Goal: Transaction & Acquisition: Obtain resource

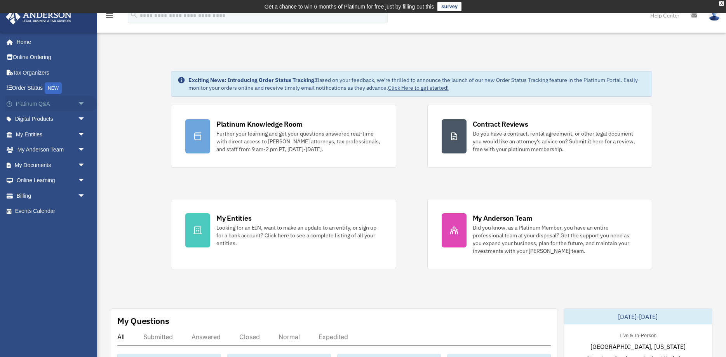
click at [82, 102] on span "arrow_drop_down" at bounding box center [86, 104] width 16 height 16
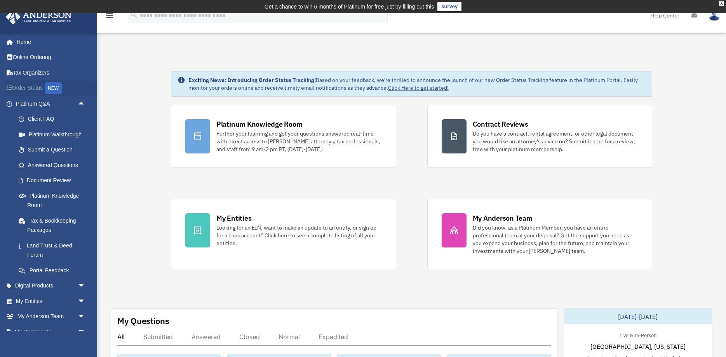
click at [31, 88] on link "Order Status NEW" at bounding box center [51, 88] width 92 height 16
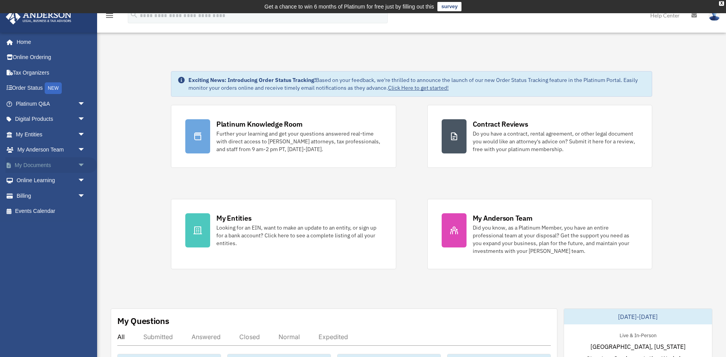
click at [79, 167] on span "arrow_drop_down" at bounding box center [86, 165] width 16 height 16
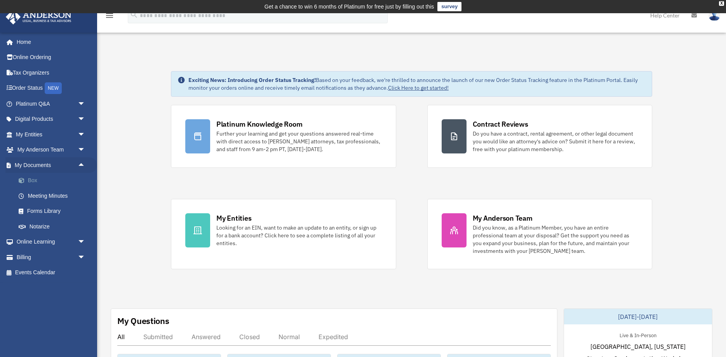
click at [42, 179] on link "Box" at bounding box center [54, 181] width 86 height 16
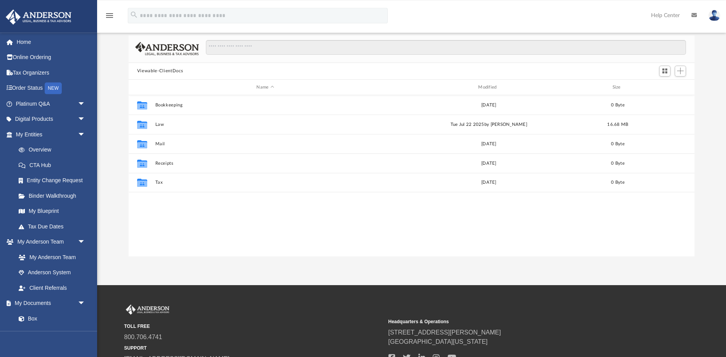
scroll to position [79, 0]
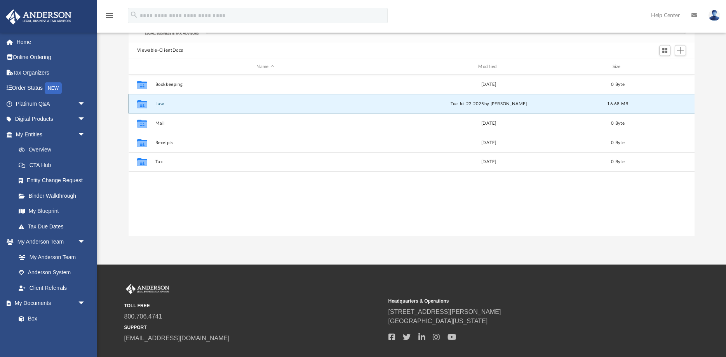
click at [160, 102] on button "Law" at bounding box center [265, 103] width 220 height 5
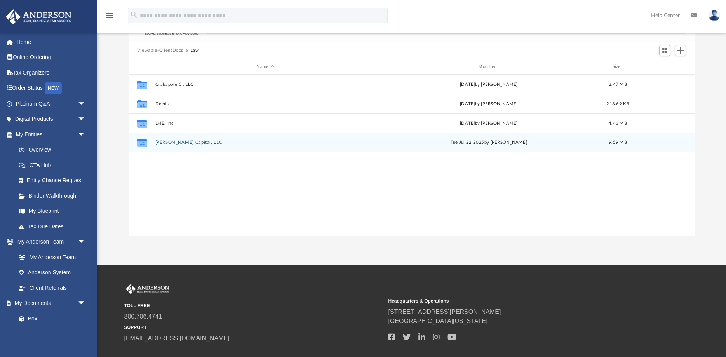
click at [176, 143] on button "Vernon Capital, LLC" at bounding box center [265, 142] width 220 height 5
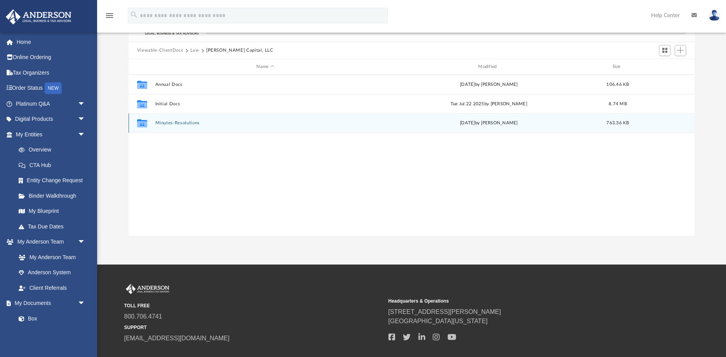
click at [178, 125] on button "Minutes-Resolutions" at bounding box center [265, 123] width 220 height 5
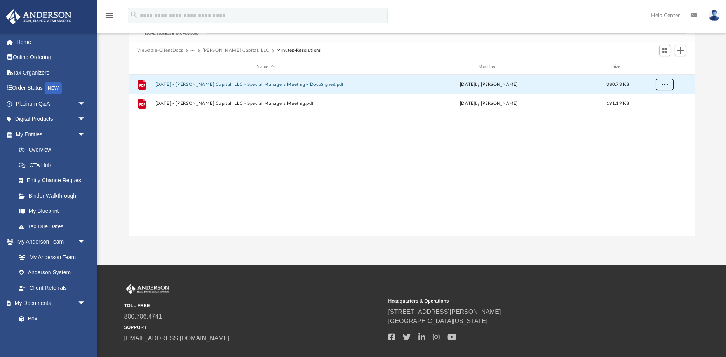
click at [664, 86] on span "More options" at bounding box center [665, 84] width 6 height 4
click at [664, 111] on li "Download" at bounding box center [658, 113] width 23 height 8
click at [670, 84] on button "More options" at bounding box center [665, 85] width 18 height 12
click at [239, 52] on button "Vernon Capital, LLC" at bounding box center [235, 50] width 67 height 7
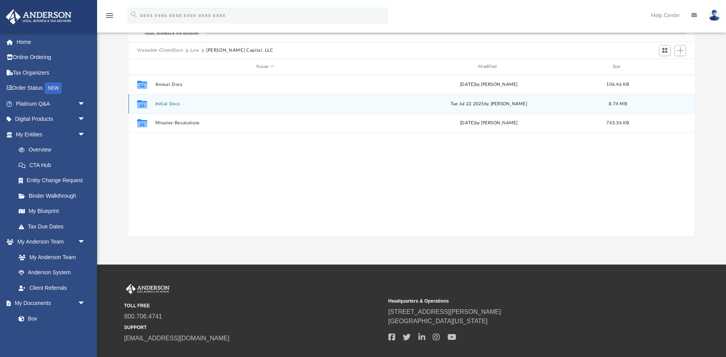
click at [167, 102] on button "Initial Docs" at bounding box center [265, 103] width 220 height 5
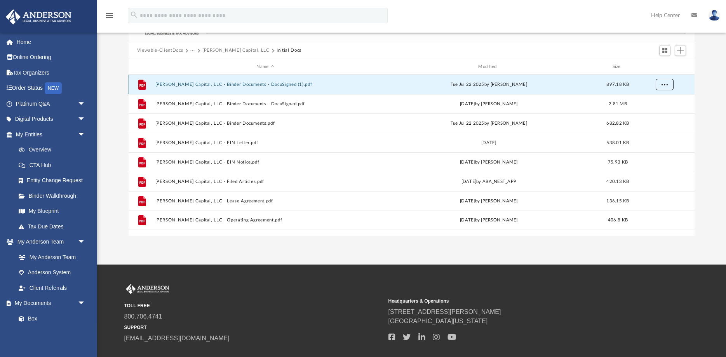
click at [662, 84] on span "More options" at bounding box center [665, 84] width 6 height 4
click at [662, 113] on li "Download" at bounding box center [658, 113] width 23 height 8
